Goal: Check status: Check status

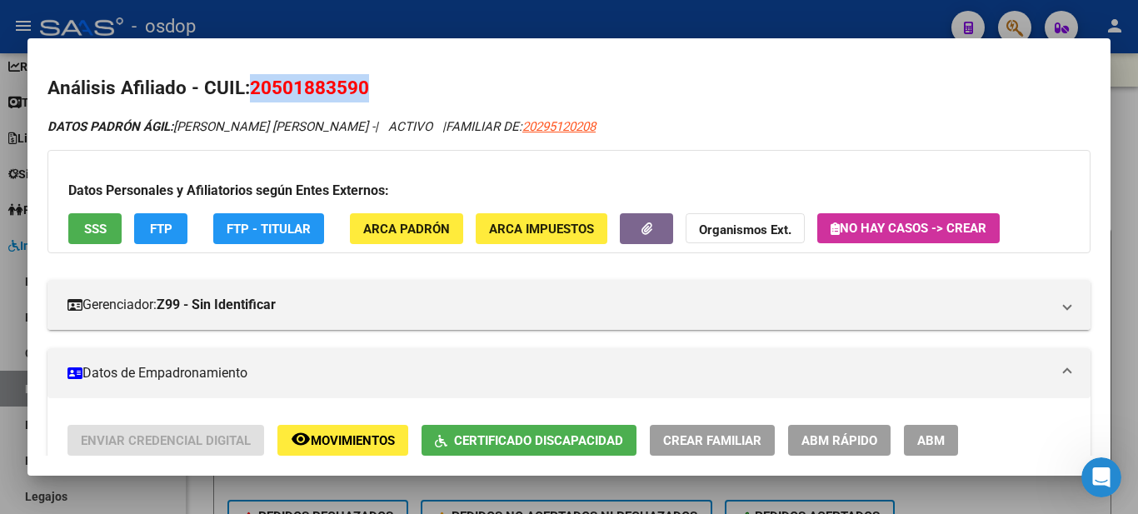
scroll to position [0, 33]
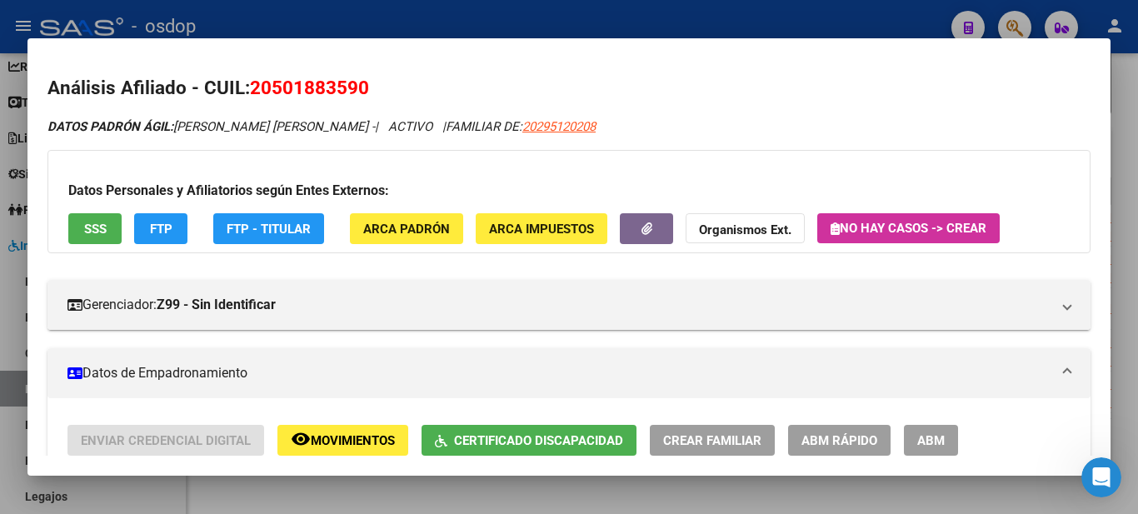
click at [749, 24] on div at bounding box center [569, 257] width 1138 height 514
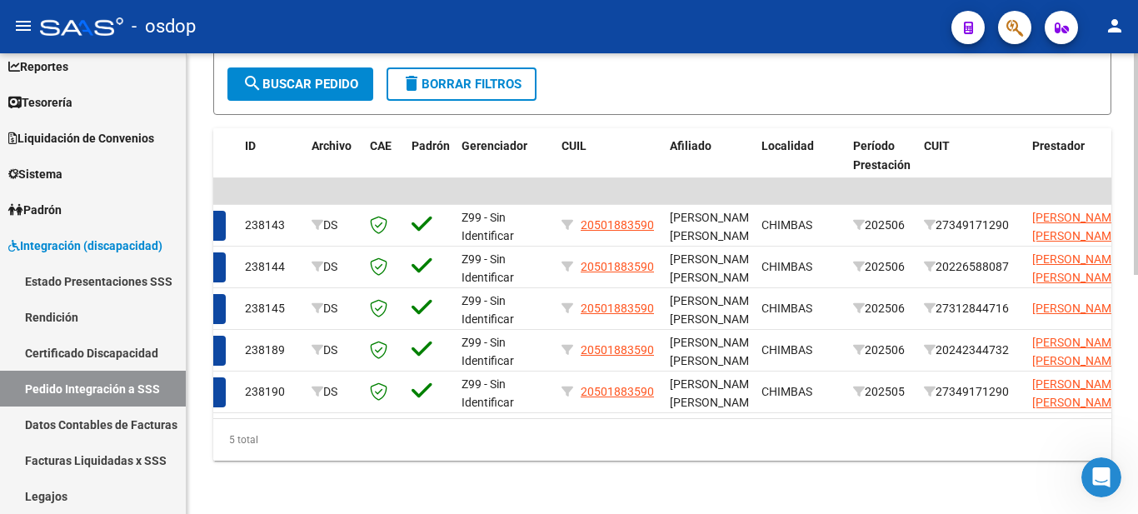
scroll to position [80, 0]
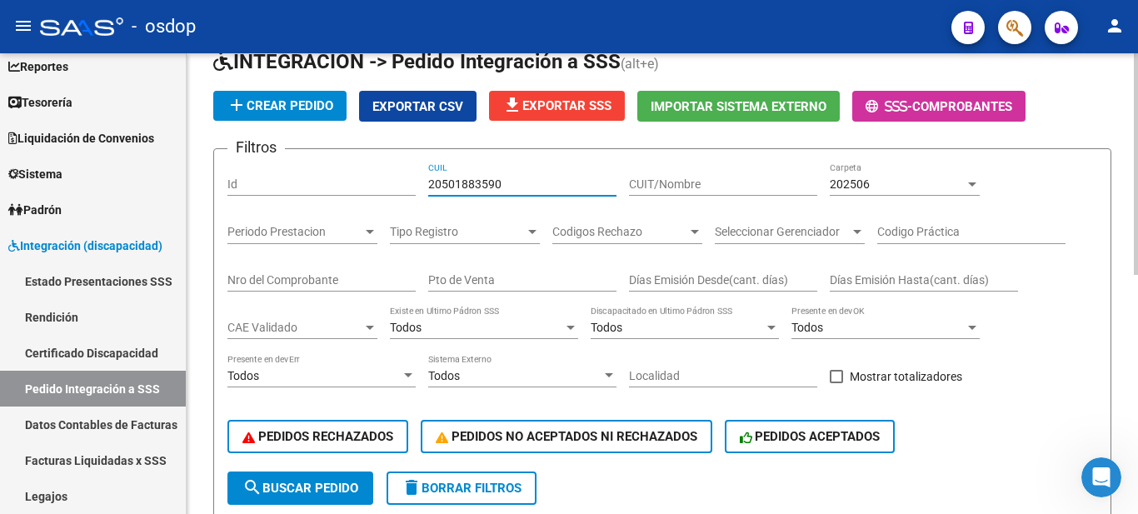
click at [471, 182] on input "20501883590" at bounding box center [522, 184] width 188 height 14
click at [351, 185] on input "Id" at bounding box center [321, 184] width 188 height 14
drag, startPoint x: 902, startPoint y: 206, endPoint x: 909, endPoint y: 197, distance: 11.3
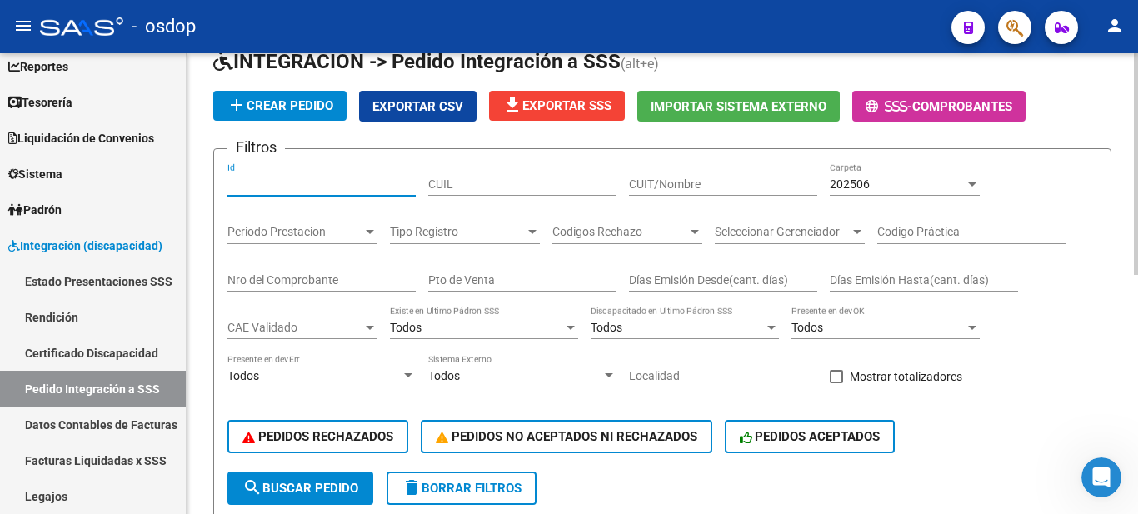
click at [905, 202] on div "202506 Carpeta" at bounding box center [904, 185] width 150 height 47
click at [909, 192] on div "202506 Carpeta" at bounding box center [904, 178] width 150 height 33
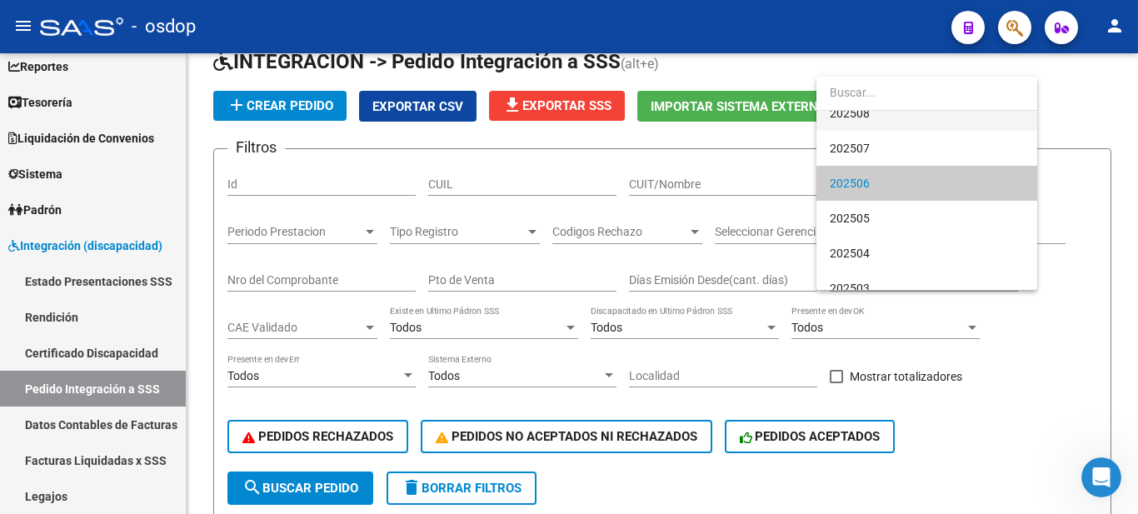
scroll to position [0, 0]
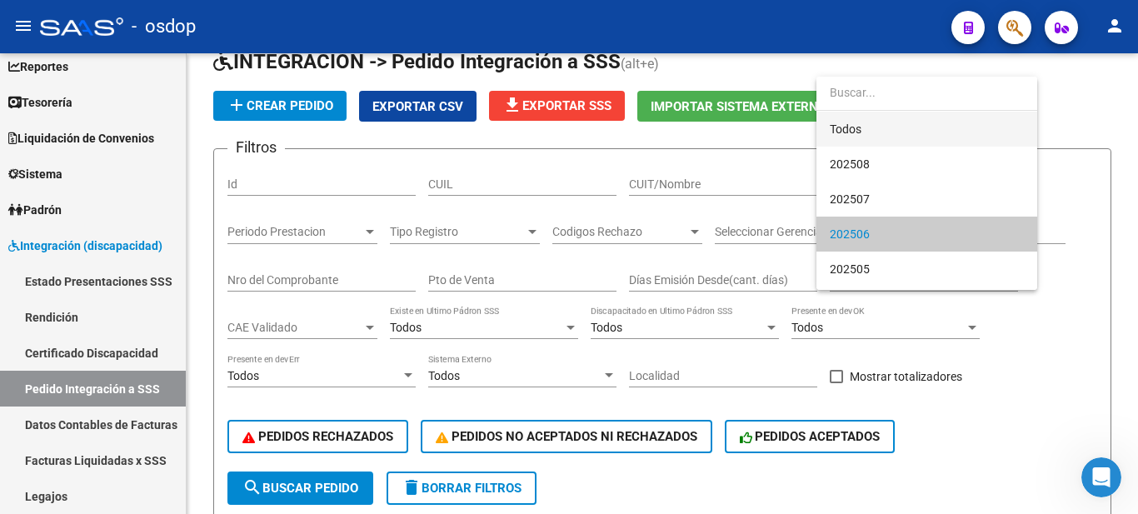
click at [869, 123] on span "Todos" at bounding box center [926, 129] width 194 height 35
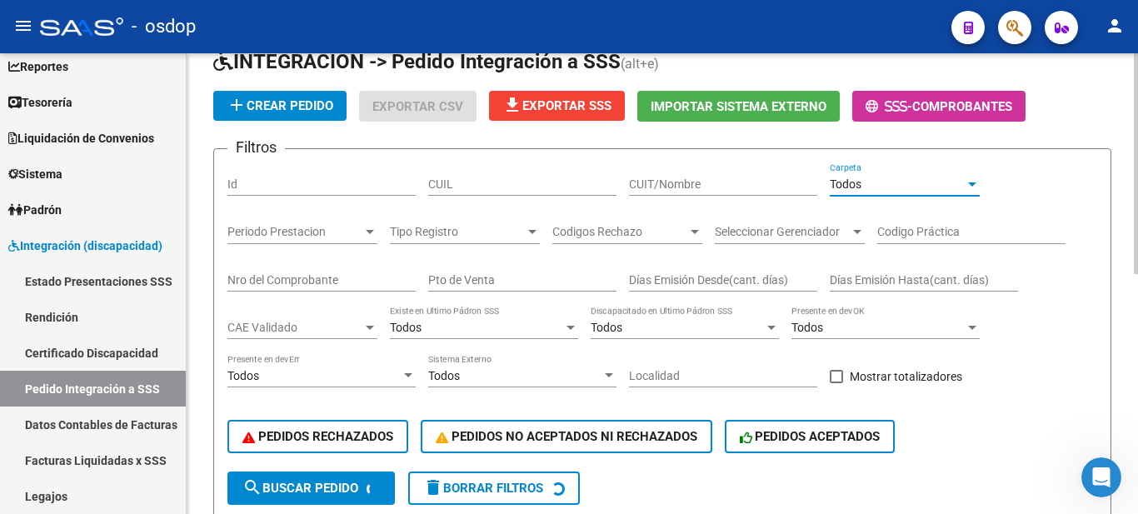
click at [320, 177] on input "Id" at bounding box center [321, 184] width 188 height 14
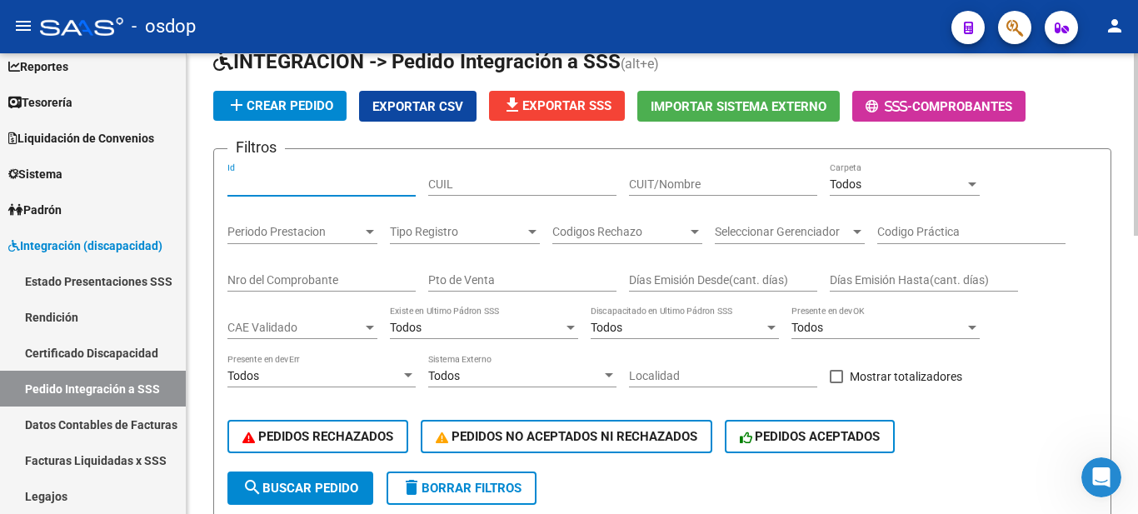
click at [324, 184] on input "Id" at bounding box center [321, 184] width 188 height 14
paste input "9240518"
type input "9240518"
click at [322, 489] on span "search Buscar Pedido" at bounding box center [300, 488] width 116 height 15
click at [289, 177] on input "9240518" at bounding box center [321, 184] width 188 height 14
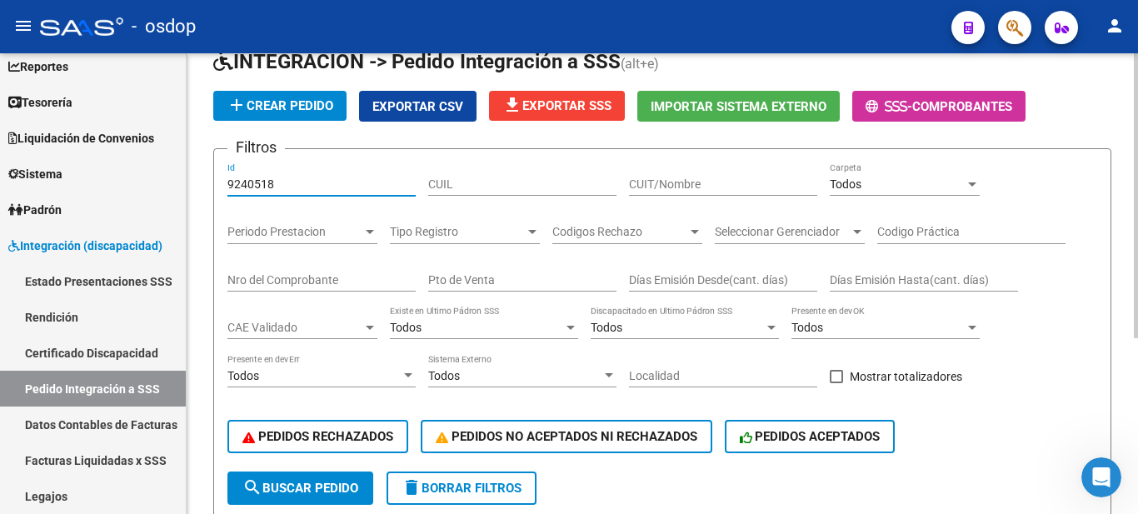
click at [287, 177] on input "9240518" at bounding box center [321, 184] width 188 height 14
drag, startPoint x: 290, startPoint y: 176, endPoint x: 305, endPoint y: 174, distance: 15.1
click at [291, 177] on input "9240518" at bounding box center [321, 184] width 188 height 14
click at [305, 174] on div "9240518 Id" at bounding box center [321, 178] width 188 height 33
click at [306, 174] on div "9240518 Id" at bounding box center [321, 178] width 188 height 33
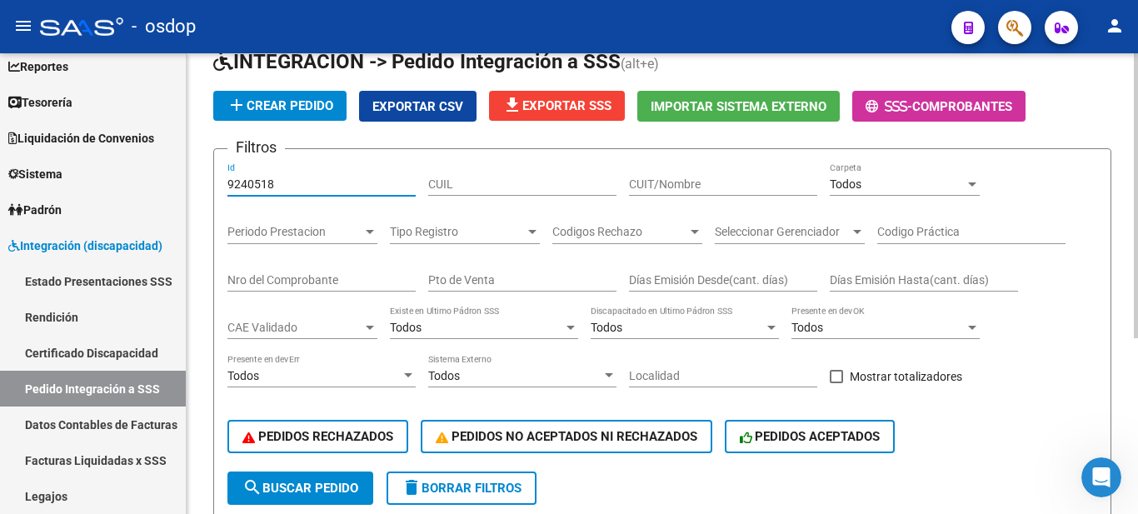
click at [307, 174] on div "9240518 Id" at bounding box center [321, 178] width 188 height 33
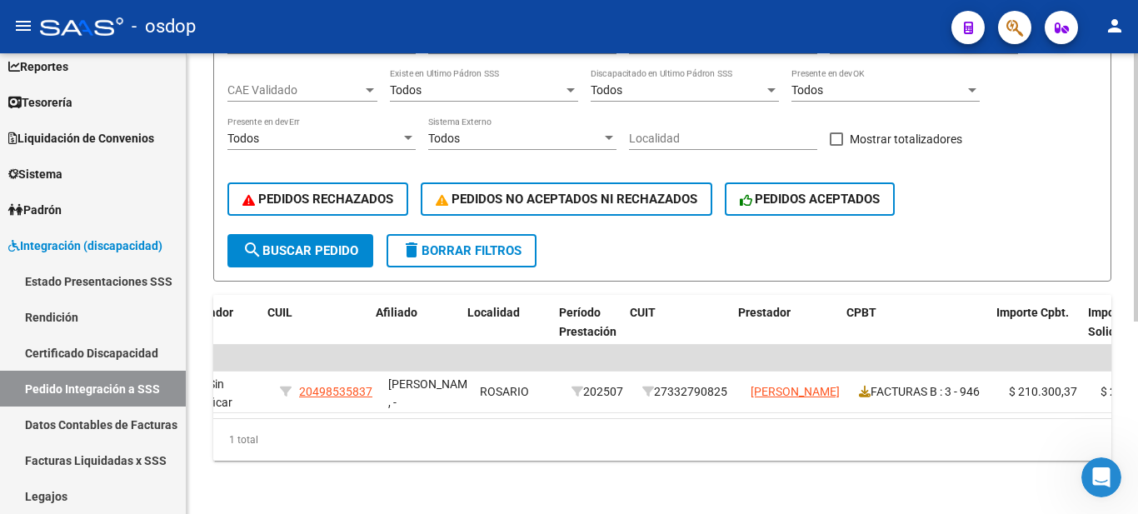
scroll to position [0, 488]
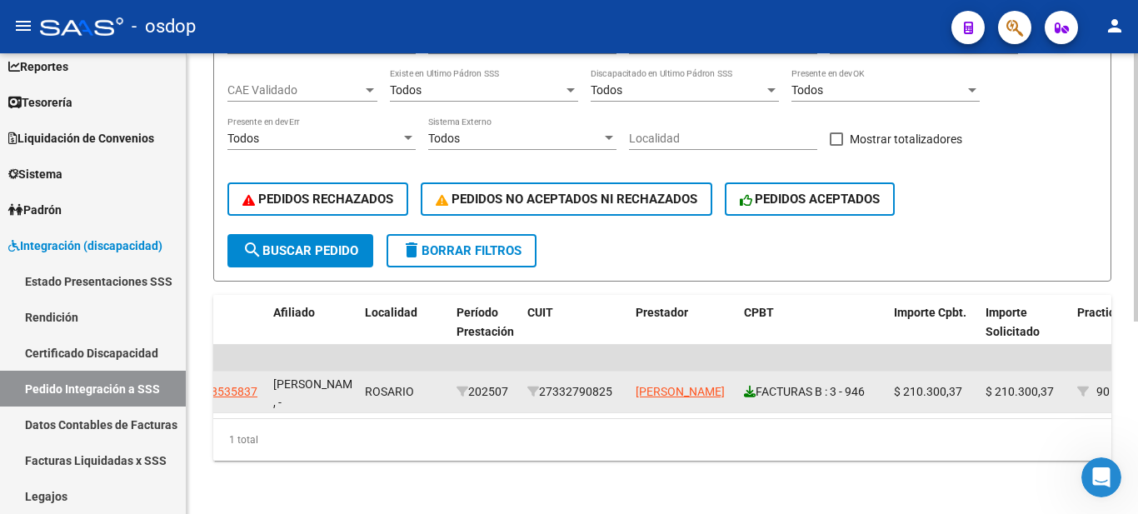
type input "239074"
